Goal: Information Seeking & Learning: Learn about a topic

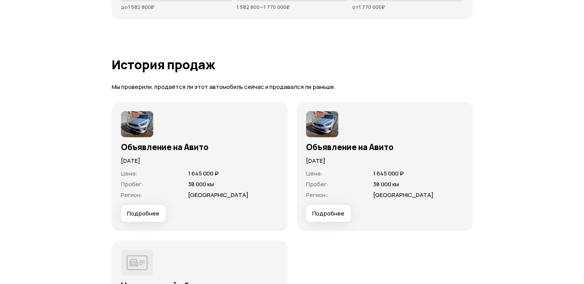
scroll to position [1998, 0]
click at [152, 206] on button "Подробнее" at bounding box center [143, 214] width 45 height 17
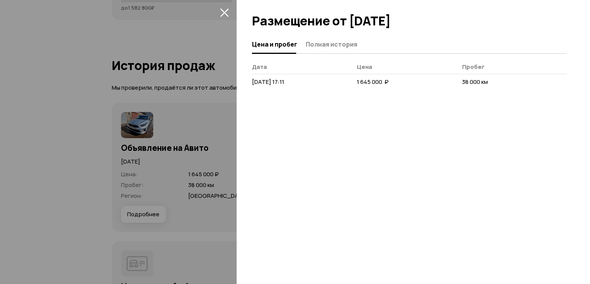
click at [174, 180] on div at bounding box center [295, 142] width 590 height 284
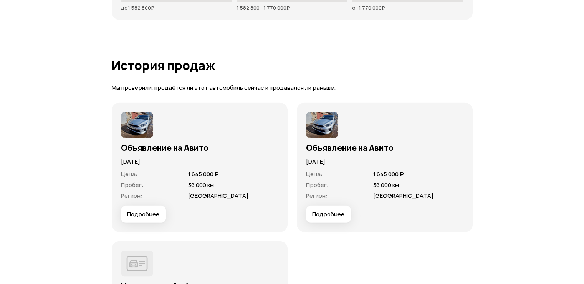
click at [199, 191] on span "[GEOGRAPHIC_DATA]" at bounding box center [218, 195] width 60 height 8
copy span "[GEOGRAPHIC_DATA]"
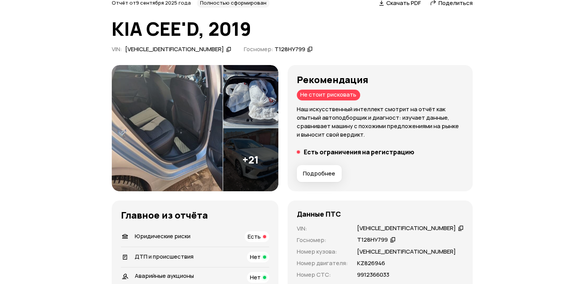
scroll to position [0, 0]
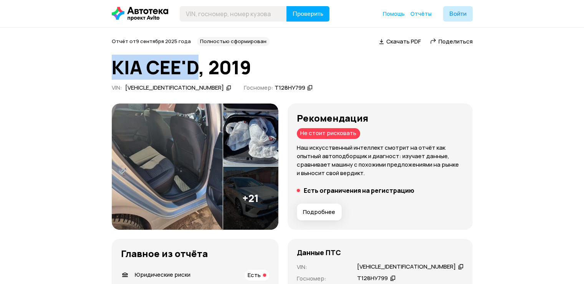
drag, startPoint x: 114, startPoint y: 63, endPoint x: 199, endPoint y: 63, distance: 85.3
click at [199, 63] on h1 "KIA CEE'D, 2019" at bounding box center [292, 67] width 361 height 21
copy h1 "KIA CEE'D"
drag, startPoint x: 238, startPoint y: 72, endPoint x: 111, endPoint y: 71, distance: 127.2
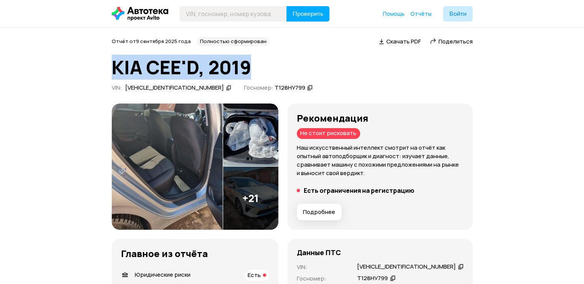
copy h1 "KIA CEE'D, 2019"
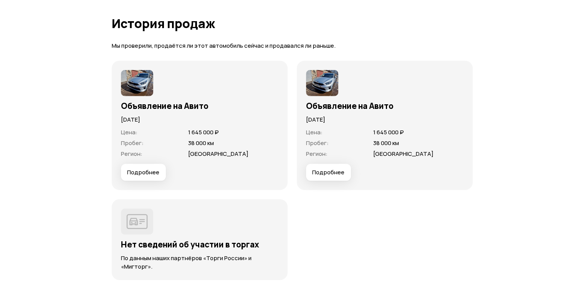
scroll to position [2036, 0]
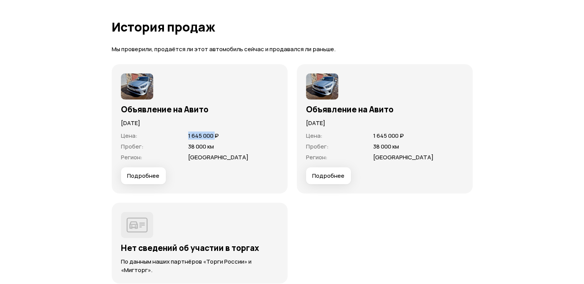
drag, startPoint x: 187, startPoint y: 126, endPoint x: 215, endPoint y: 126, distance: 28.4
click at [215, 132] on div "Цена : 1 645 000 ₽" at bounding box center [200, 136] width 158 height 8
copy span "1 645 000"
